Goal: Task Accomplishment & Management: Manage account settings

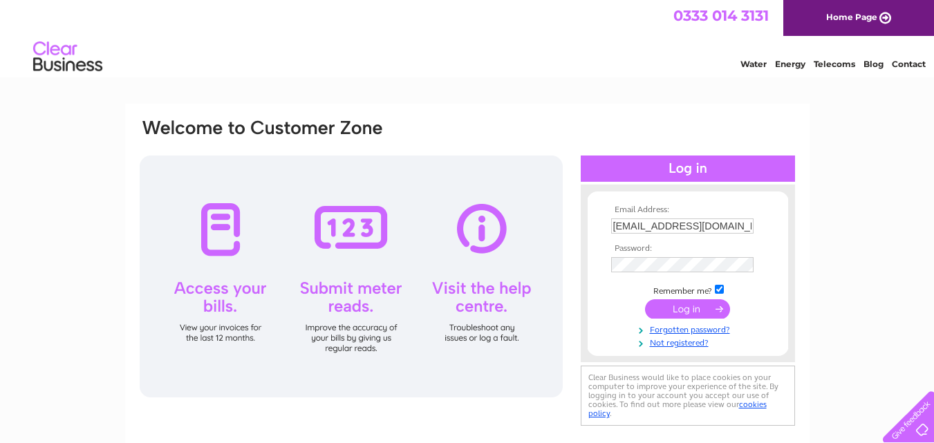
click at [719, 290] on input "checkbox" at bounding box center [719, 289] width 9 height 9
checkbox input "false"
click at [695, 310] on input "submit" at bounding box center [687, 308] width 85 height 19
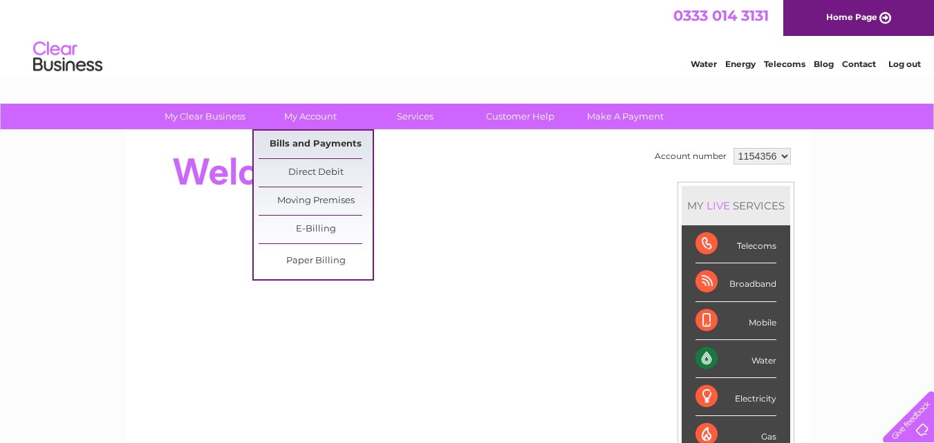
click at [316, 147] on link "Bills and Payments" at bounding box center [315, 145] width 114 height 28
click at [316, 141] on link "Bills and Payments" at bounding box center [315, 145] width 114 height 28
click at [310, 147] on link "Bills and Payments" at bounding box center [315, 145] width 114 height 28
click at [310, 143] on link "Bills and Payments" at bounding box center [315, 145] width 114 height 28
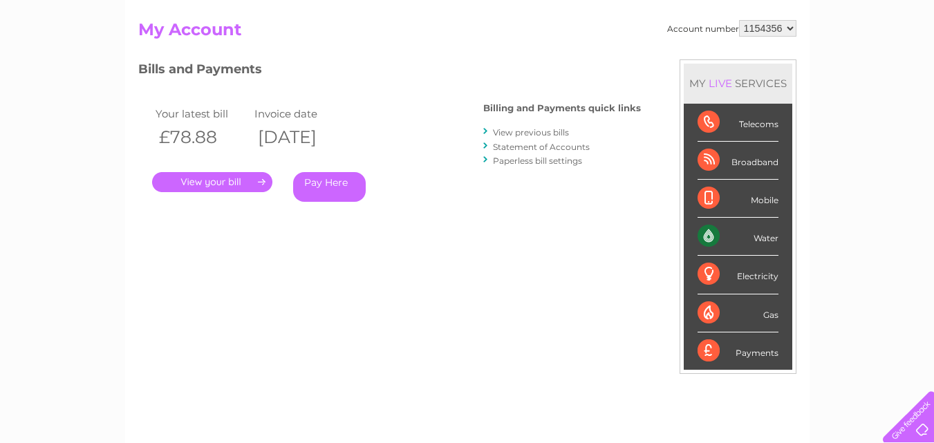
click at [220, 183] on link "." at bounding box center [212, 182] width 120 height 20
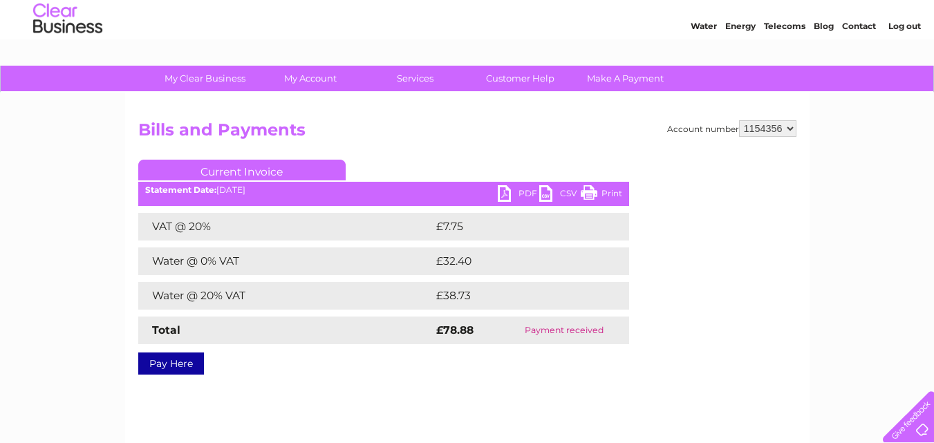
scroll to position [69, 0]
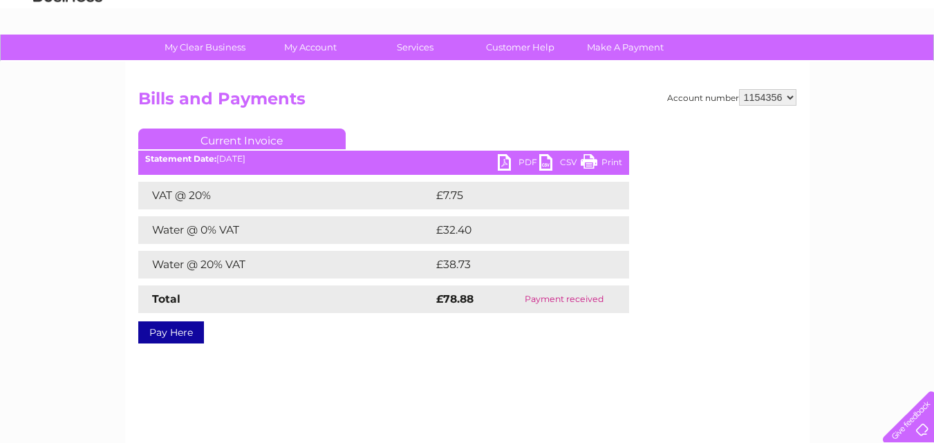
click at [503, 164] on link "PDF" at bounding box center [518, 164] width 41 height 20
